Goal: Submit feedback/report problem: Submit feedback/report problem

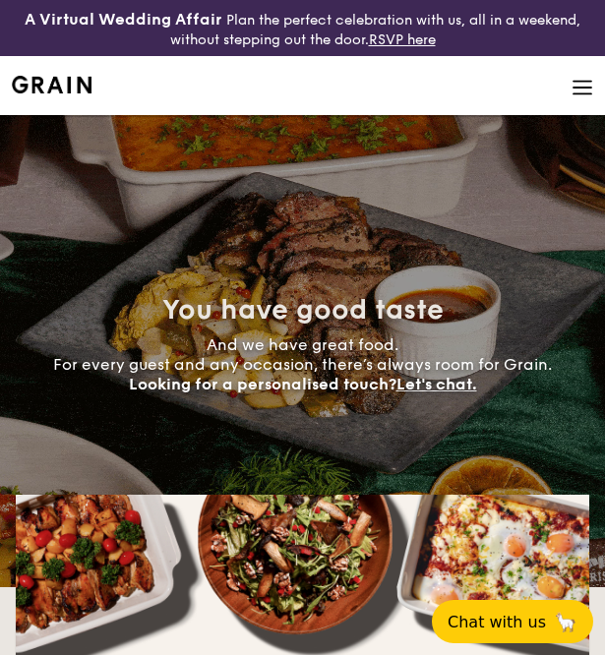
select select
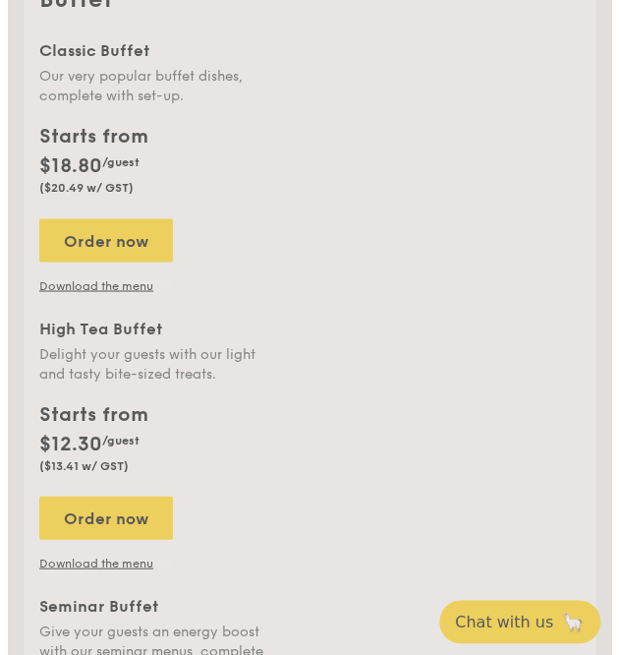
scroll to position [692, 0]
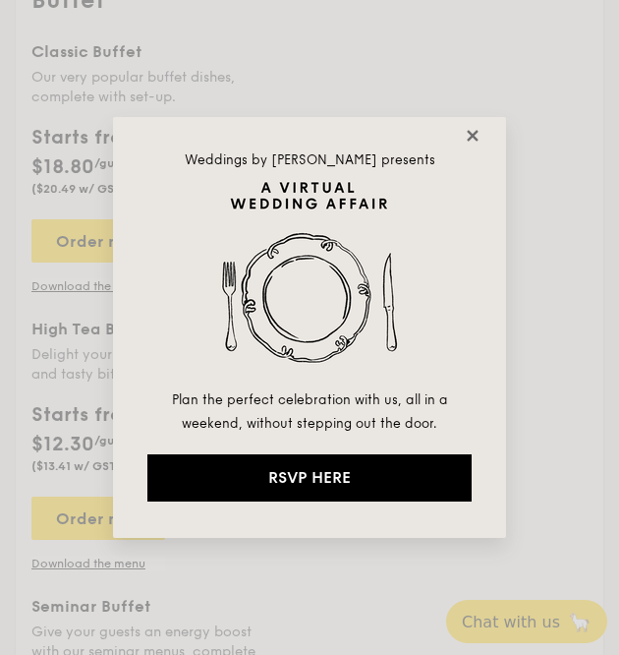
click at [474, 134] on icon at bounding box center [472, 135] width 11 height 11
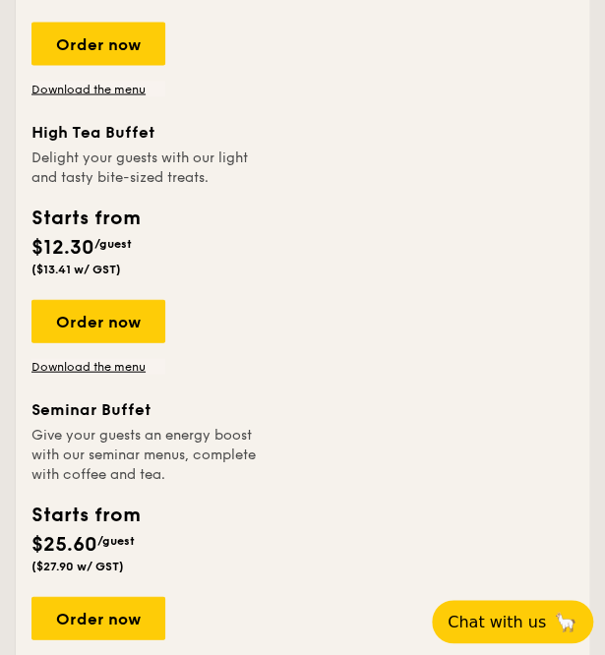
scroll to position [983, 0]
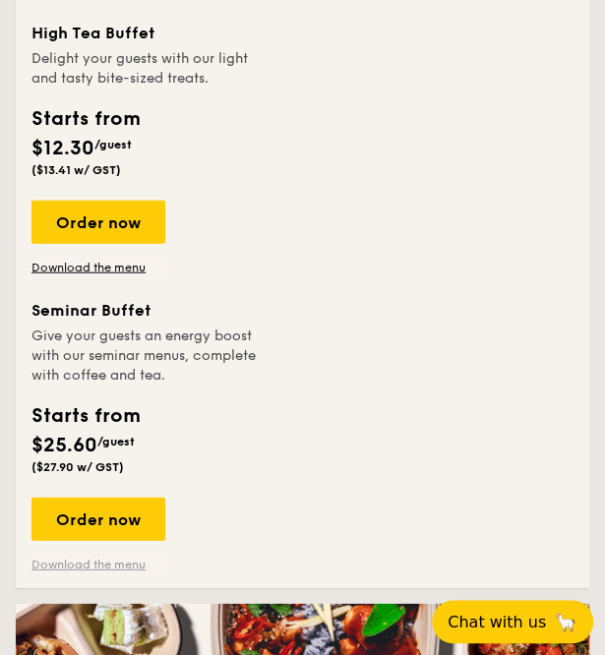
click at [94, 567] on link "Download the menu" at bounding box center [98, 564] width 134 height 16
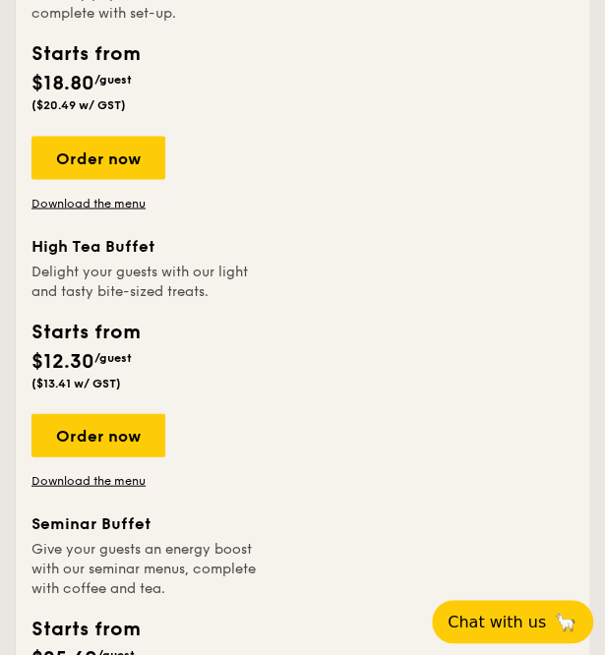
scroll to position [590, 0]
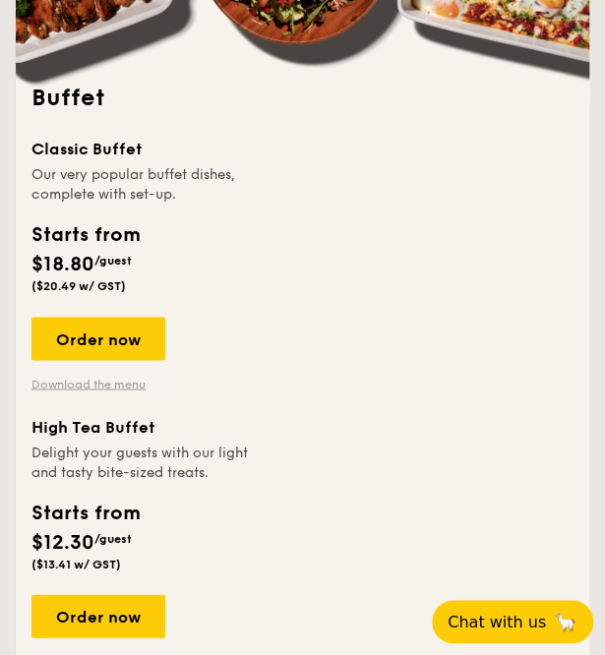
click at [103, 386] on link "Download the menu" at bounding box center [98, 384] width 134 height 16
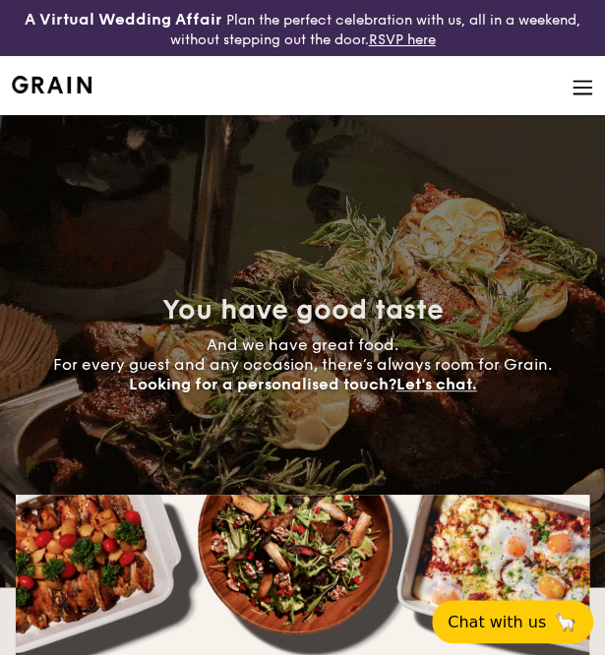
click at [592, 91] on img at bounding box center [582, 88] width 22 height 22
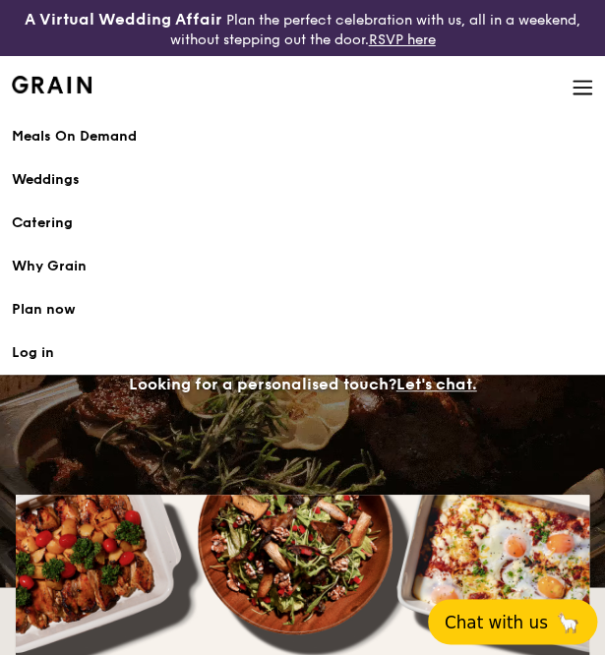
click at [533, 601] on button "Chat with us 🦙" at bounding box center [512, 621] width 169 height 45
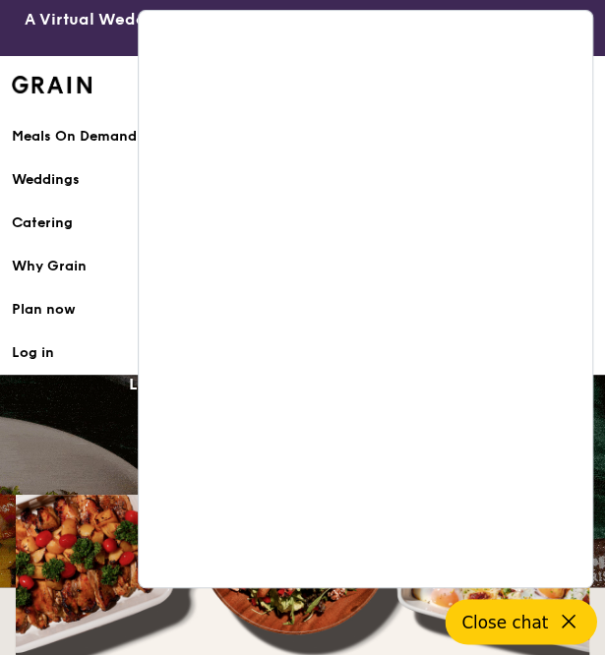
click at [560, 608] on button "Close chat" at bounding box center [520, 621] width 151 height 45
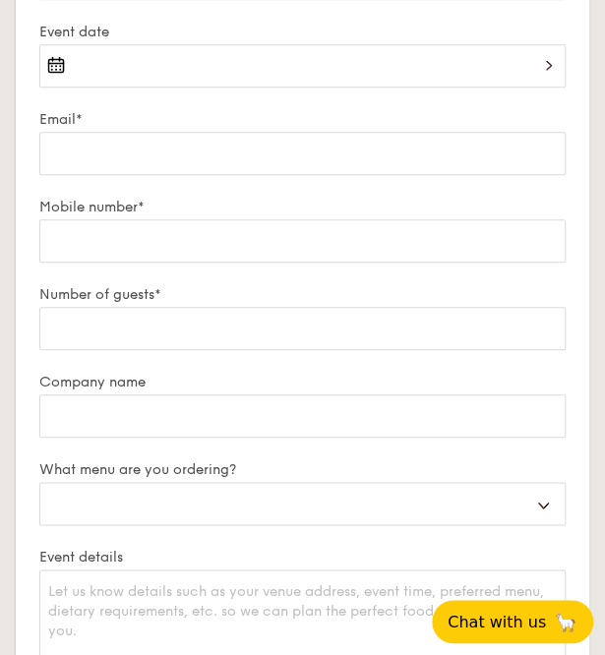
scroll to position [7023, 0]
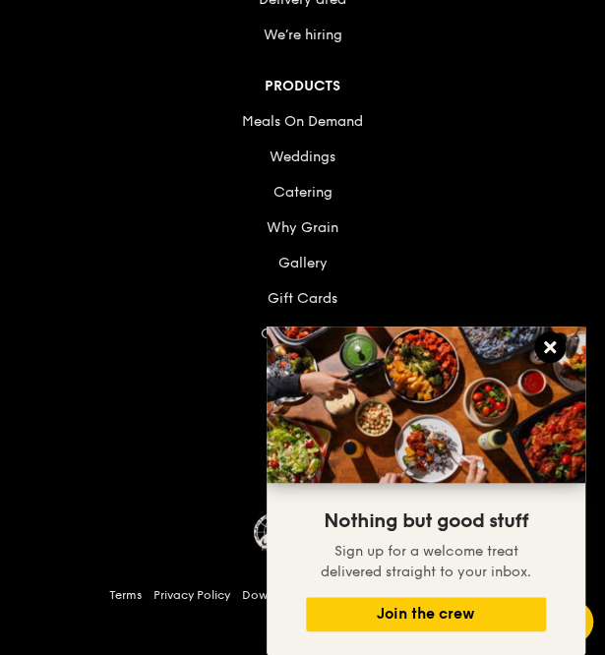
click at [547, 350] on icon at bounding box center [550, 347] width 12 height 12
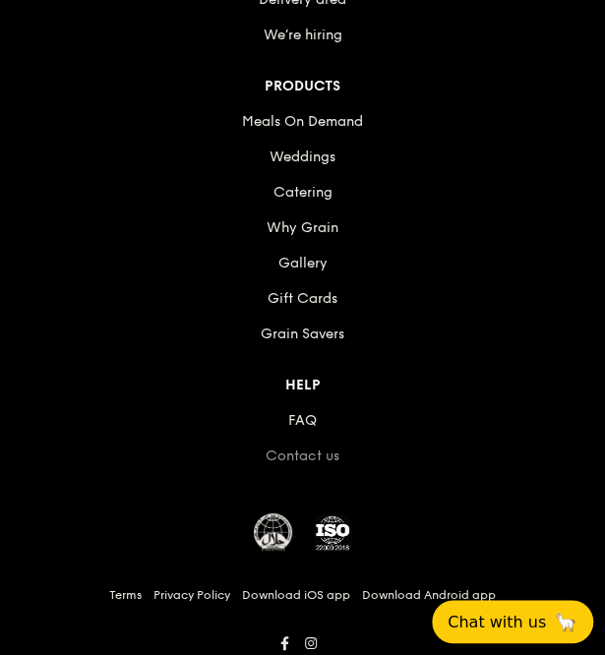
click at [298, 447] on link "Contact us" at bounding box center [302, 455] width 74 height 17
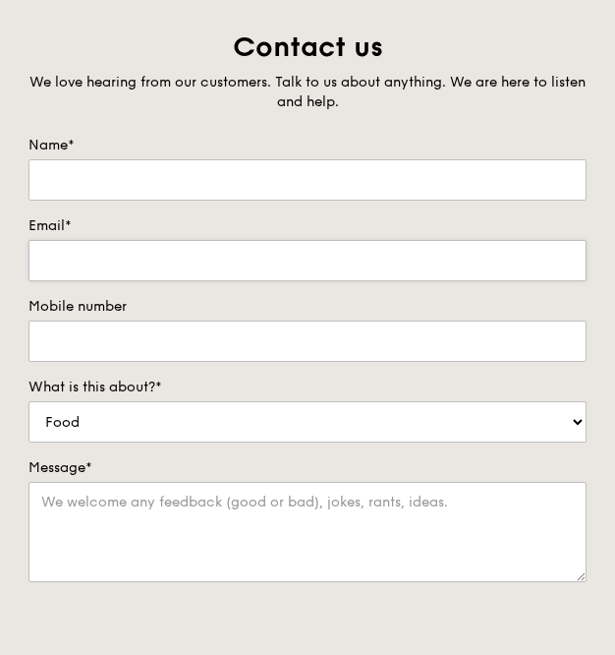
scroll to position [98, 0]
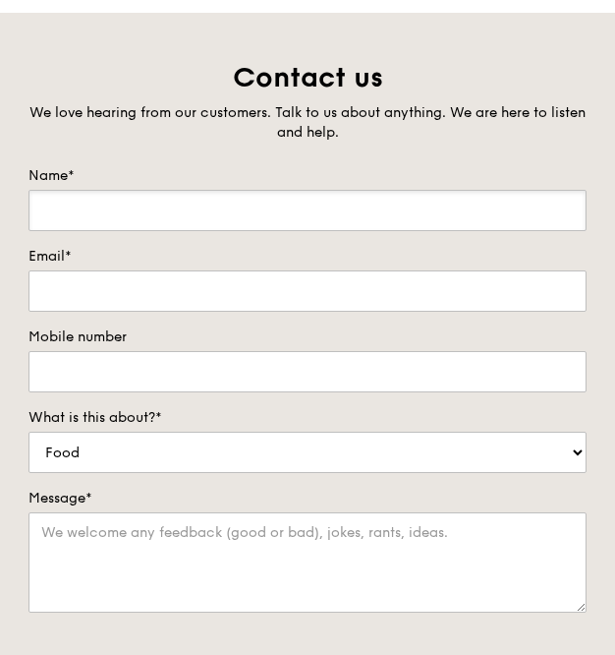
click at [246, 208] on input "Name*" at bounding box center [308, 210] width 558 height 41
type input "sharmayne"
type input "sharmayne.qairiah@linklaters.com"
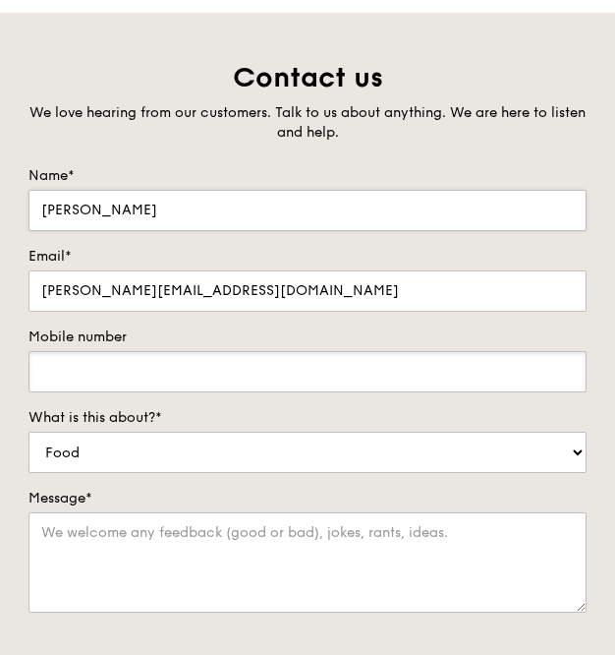
type input "93932412"
type textarea "Hi there, I hope this message finds you well. We are writing to enquire about y…"
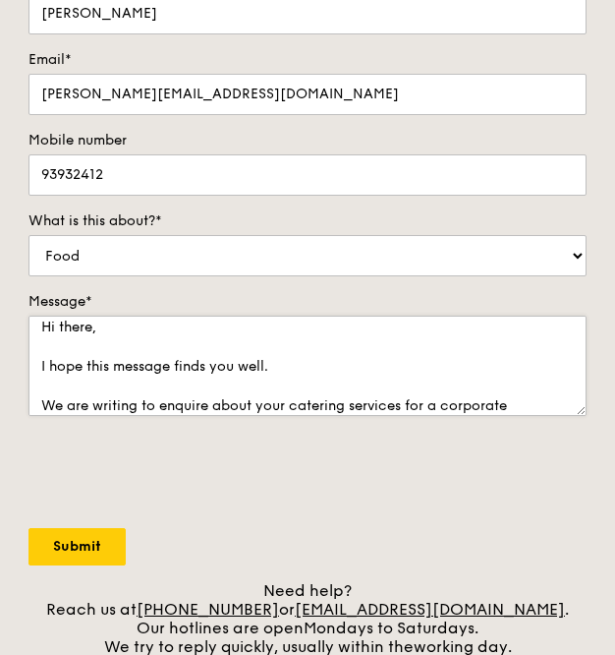
scroll to position [0, 0]
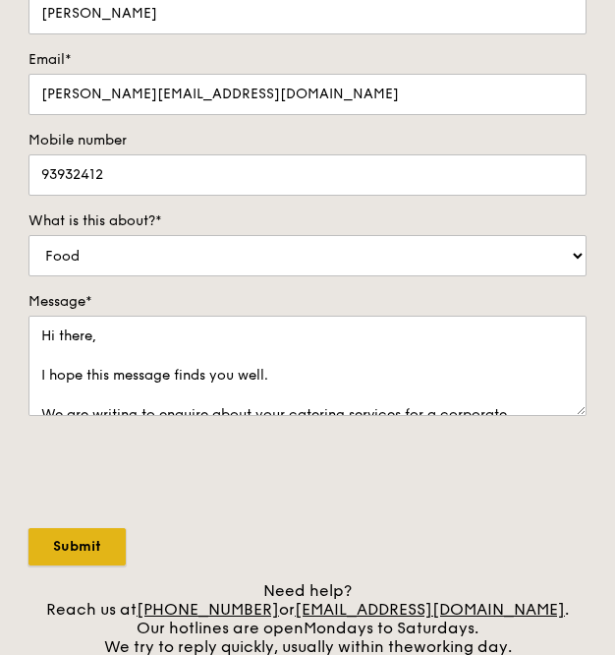
click at [72, 544] on input "Submit" at bounding box center [77, 546] width 97 height 37
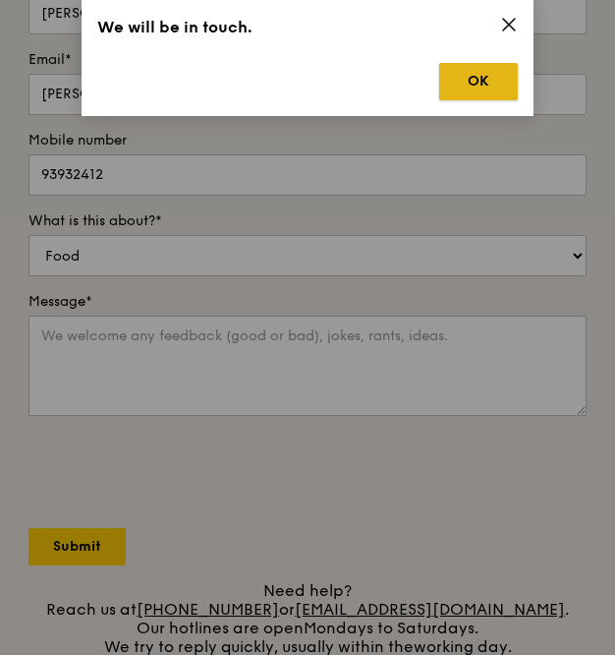
click at [491, 84] on button "OK" at bounding box center [478, 81] width 79 height 37
